Goal: Task Accomplishment & Management: Manage account settings

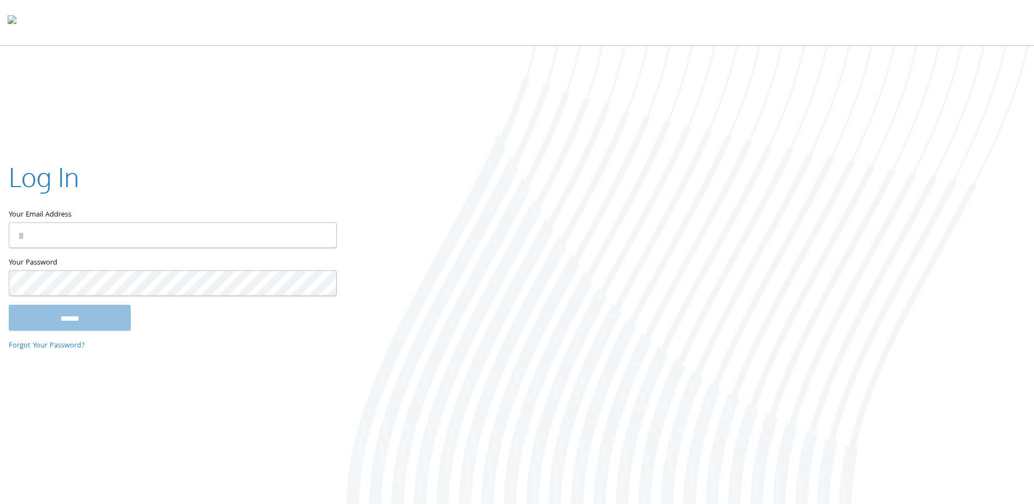
type input "**********"
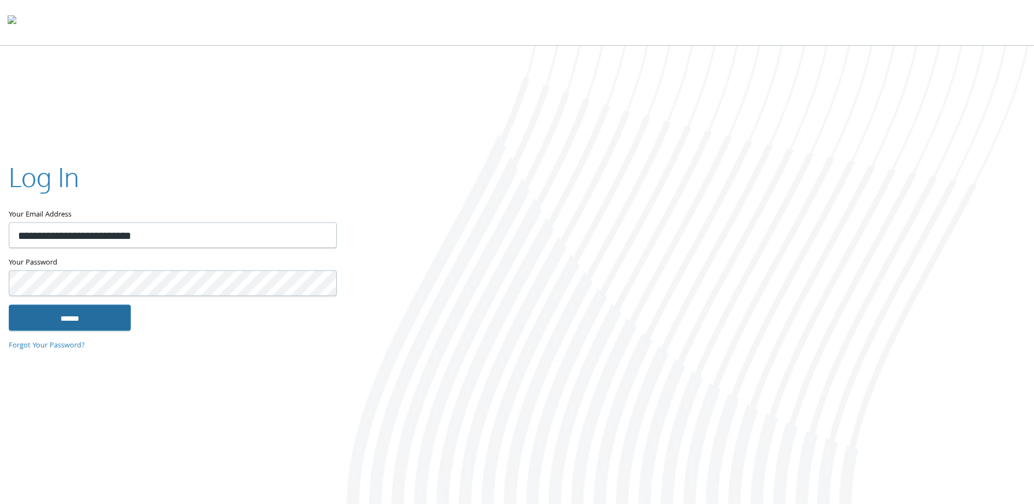
click at [85, 317] on input "******" at bounding box center [70, 318] width 122 height 26
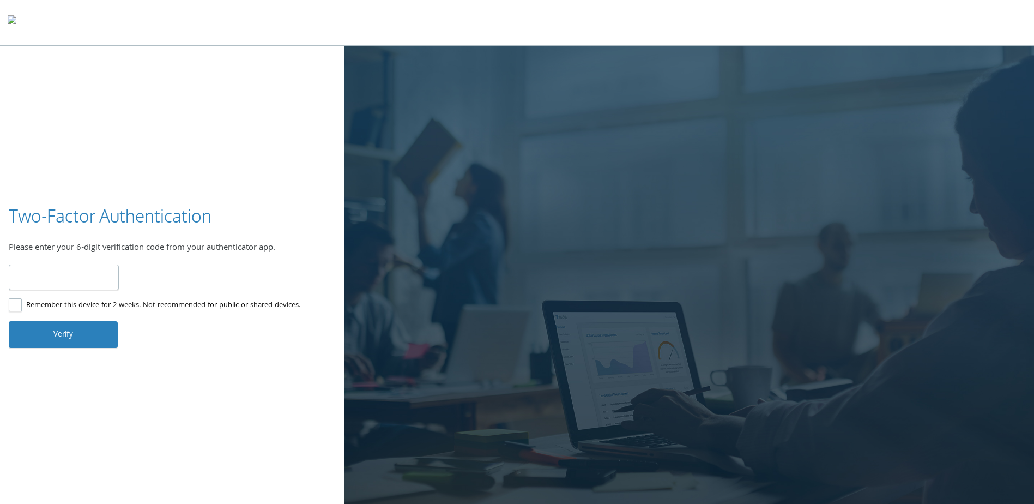
type input "******"
click at [68, 333] on button "Verify" at bounding box center [63, 334] width 109 height 26
